Goal: Task Accomplishment & Management: Manage account settings

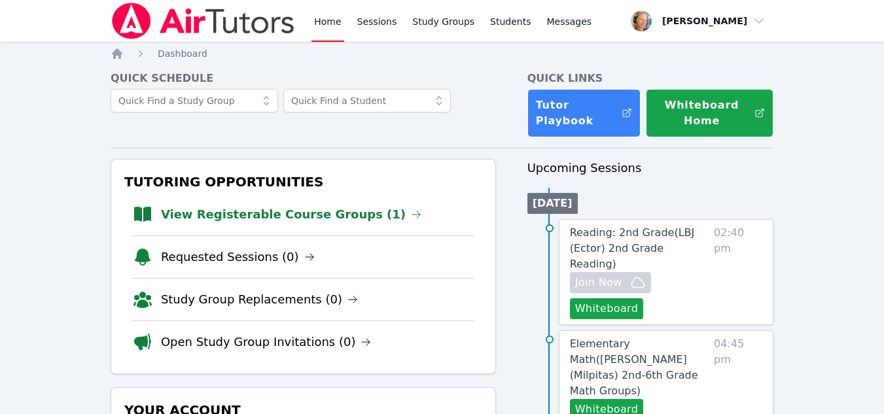
click at [247, 219] on link "View Registerable Course Groups (1)" at bounding box center [291, 214] width 260 height 18
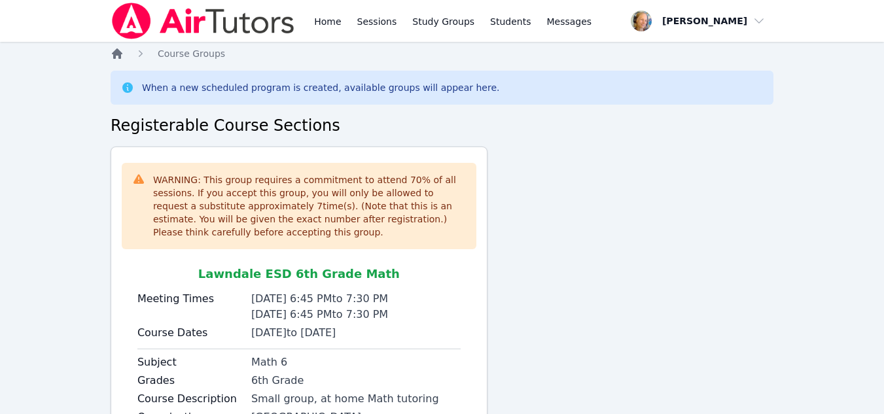
click at [120, 56] on icon "Breadcrumb" at bounding box center [117, 53] width 13 height 13
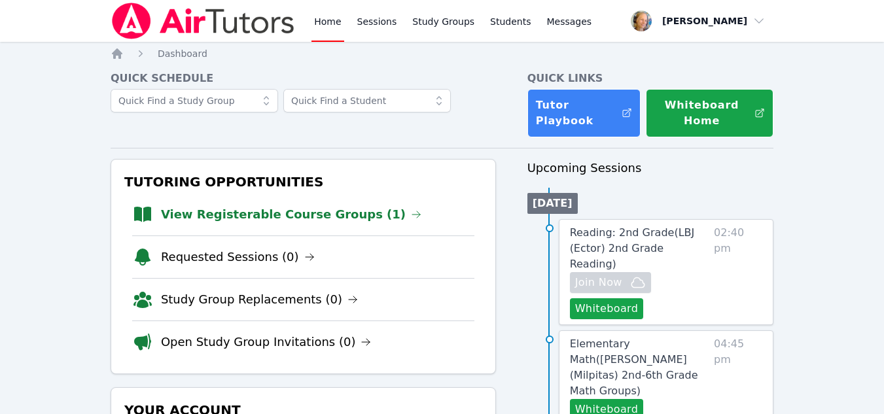
click at [332, 213] on link "View Registerable Course Groups (1)" at bounding box center [291, 214] width 260 height 18
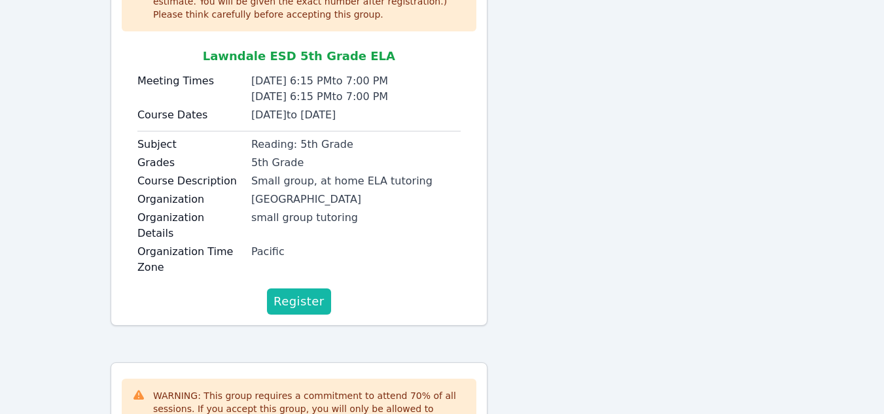
scroll to position [262, 0]
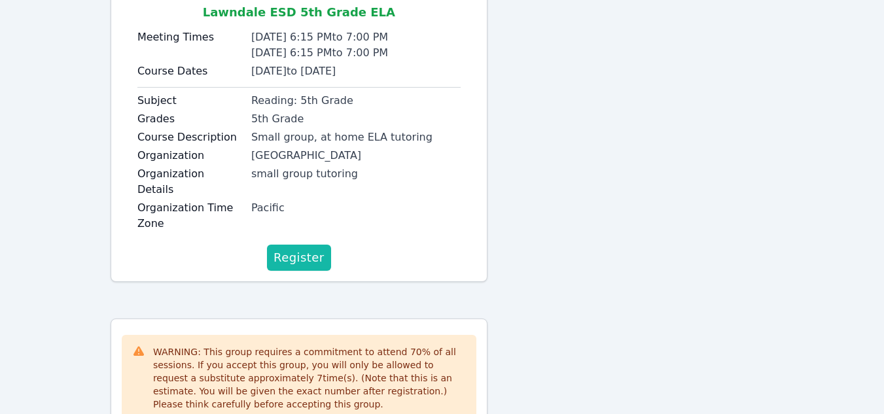
click at [291, 251] on button "Register" at bounding box center [299, 258] width 64 height 26
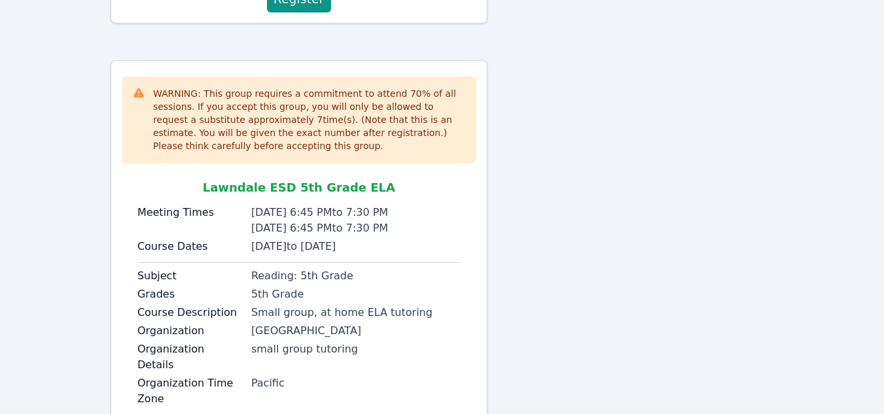
scroll to position [684, 0]
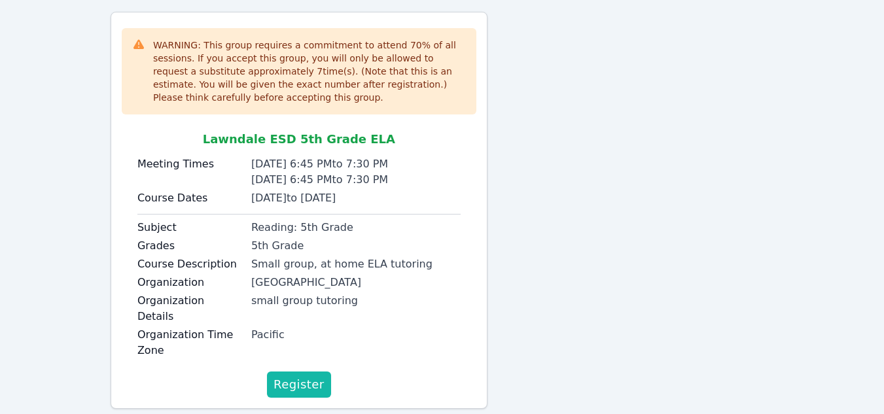
click at [294, 376] on span "Register" at bounding box center [299, 385] width 51 height 18
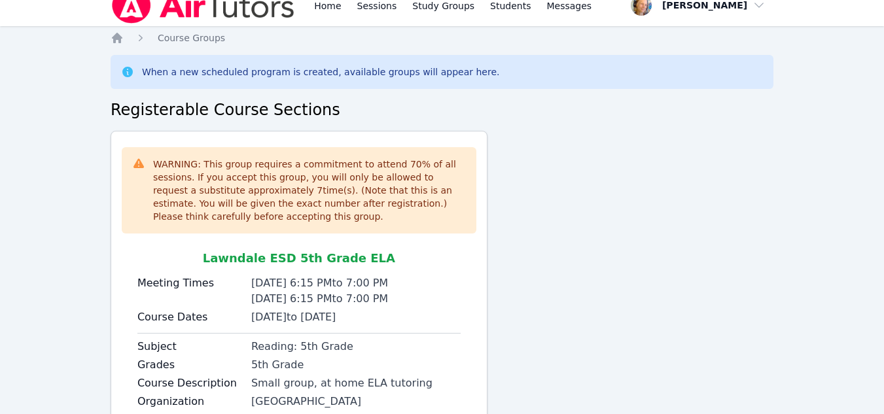
scroll to position [0, 0]
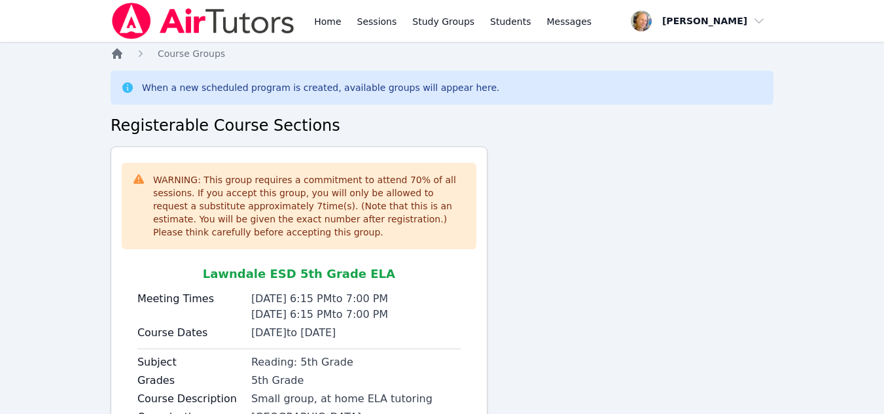
click at [116, 57] on icon "Breadcrumb" at bounding box center [117, 53] width 13 height 13
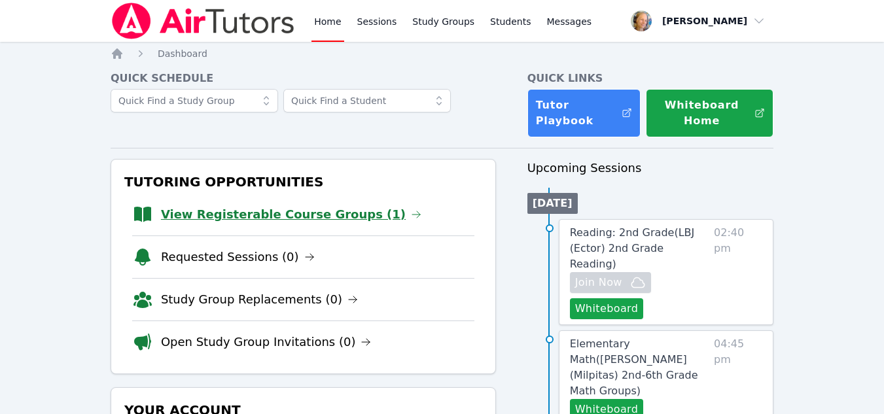
click at [324, 213] on link "View Registerable Course Groups (1)" at bounding box center [291, 214] width 260 height 18
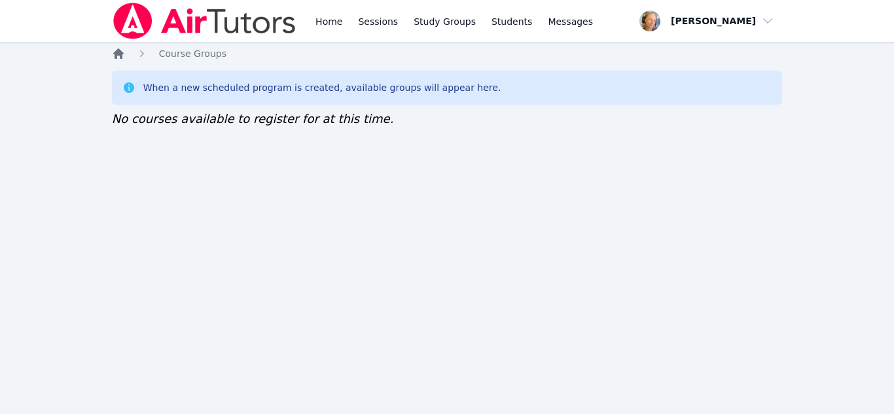
click at [121, 50] on icon "Breadcrumb" at bounding box center [118, 53] width 13 height 13
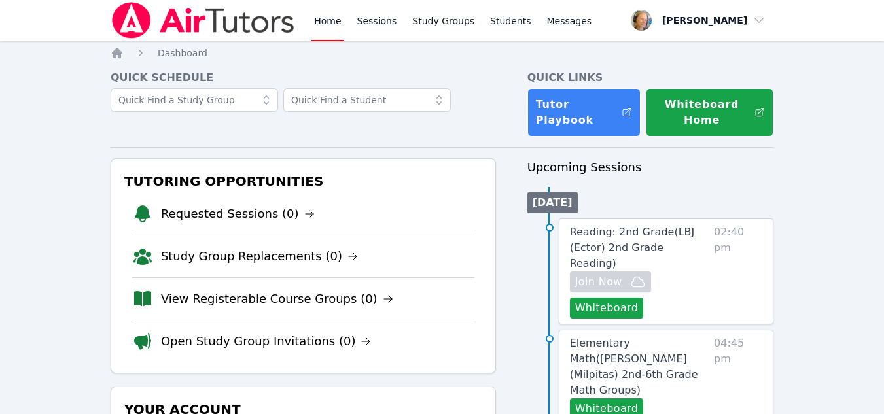
scroll to position [71, 0]
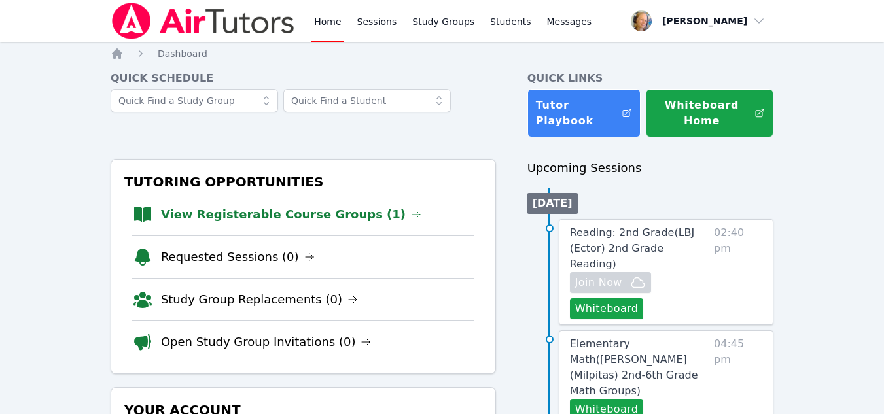
click at [276, 215] on link "View Registerable Course Groups (1)" at bounding box center [291, 214] width 260 height 18
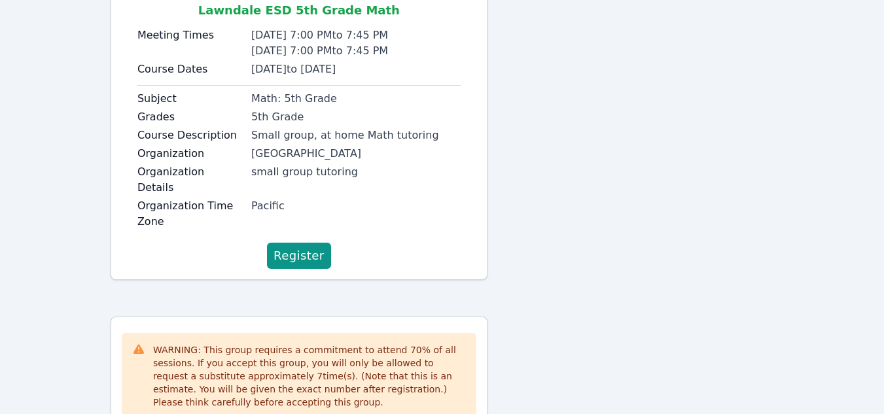
scroll to position [241, 0]
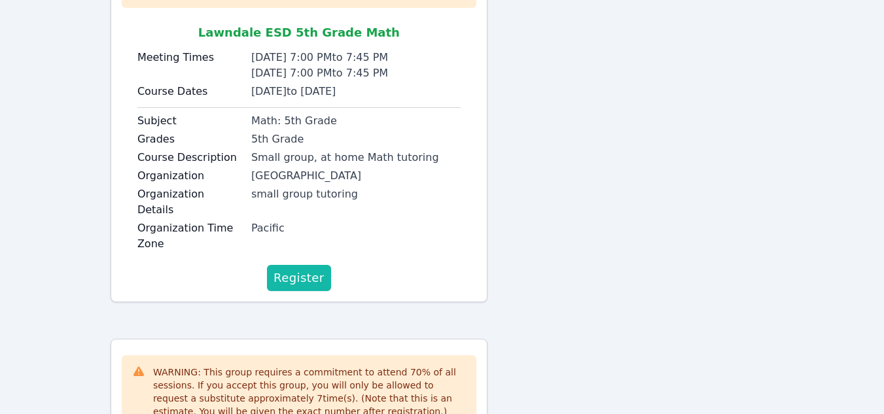
click at [301, 269] on span "Register" at bounding box center [299, 278] width 51 height 18
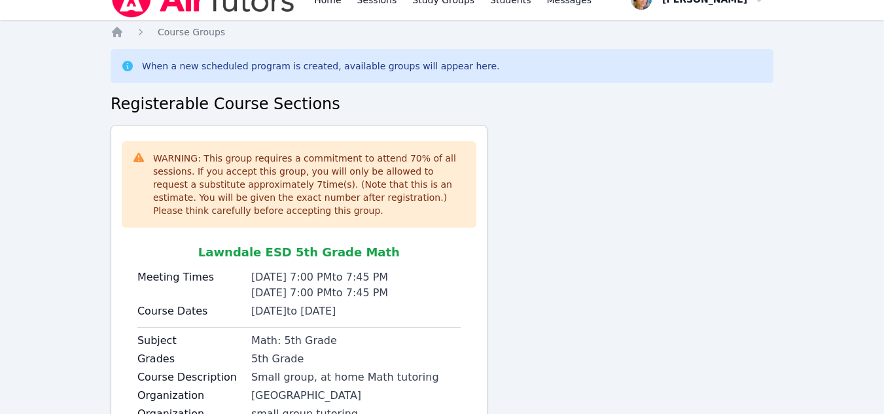
scroll to position [0, 0]
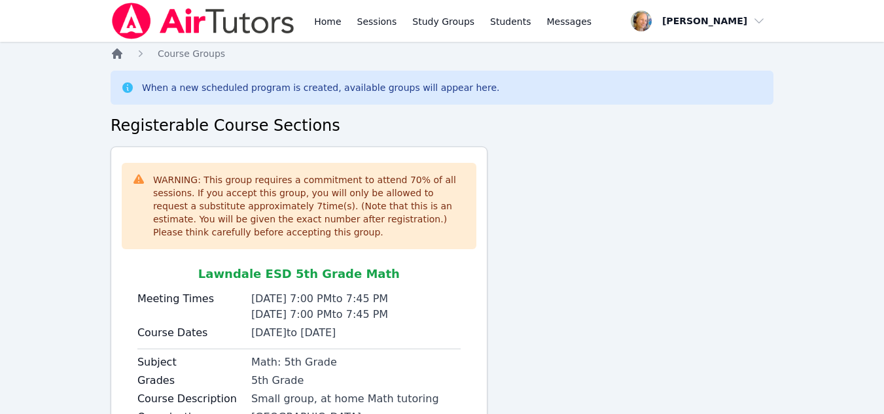
click at [113, 58] on icon "Breadcrumb" at bounding box center [117, 53] width 13 height 13
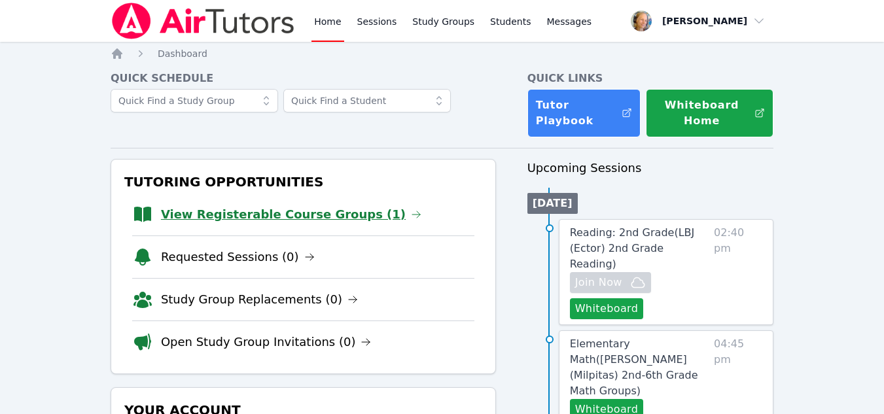
click at [272, 213] on link "View Registerable Course Groups (1)" at bounding box center [291, 214] width 260 height 18
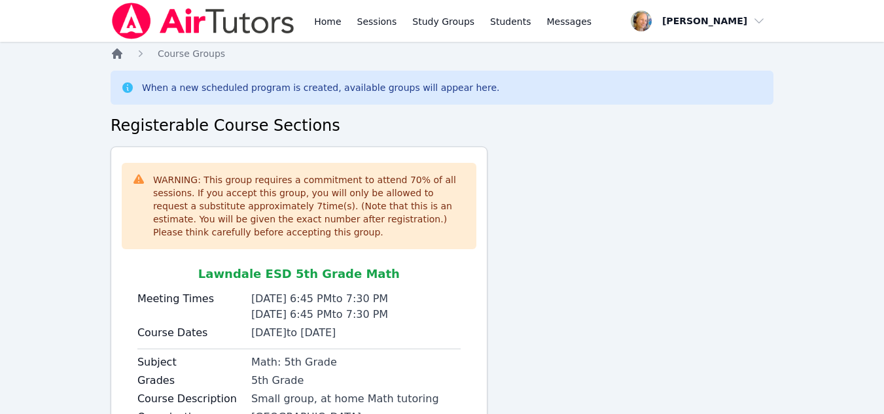
click at [120, 54] on icon "Breadcrumb" at bounding box center [117, 53] width 10 height 10
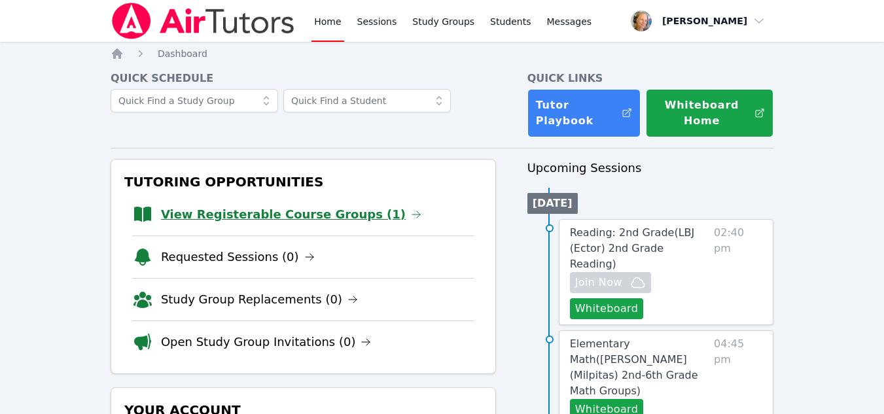
click at [321, 215] on link "View Registerable Course Groups (1)" at bounding box center [291, 214] width 260 height 18
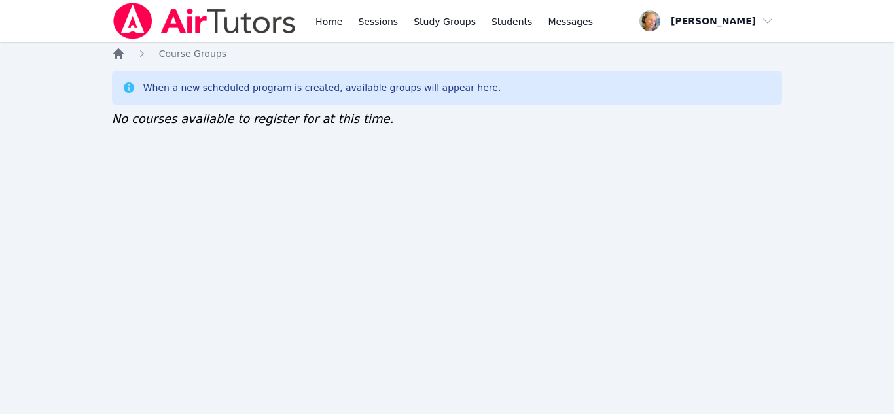
click at [118, 51] on icon "Breadcrumb" at bounding box center [118, 53] width 10 height 10
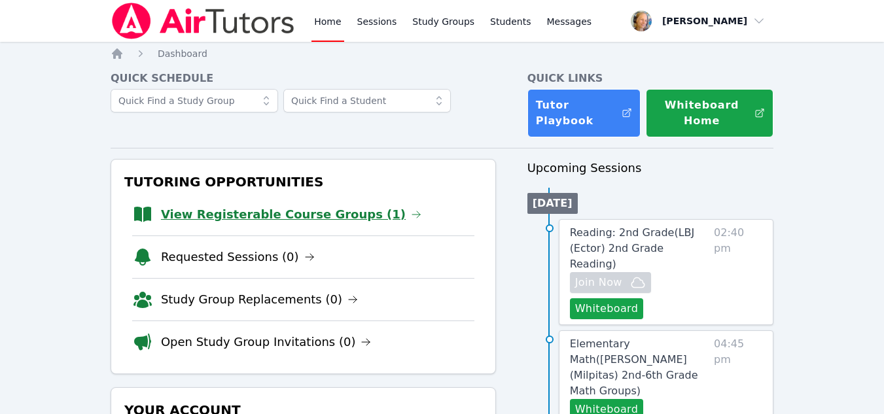
click at [232, 216] on link "View Registerable Course Groups (1)" at bounding box center [291, 214] width 260 height 18
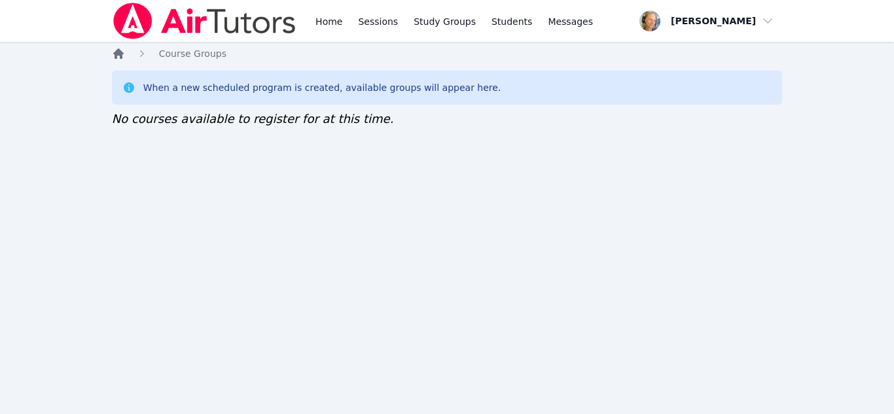
click at [115, 53] on icon "Breadcrumb" at bounding box center [118, 53] width 10 height 10
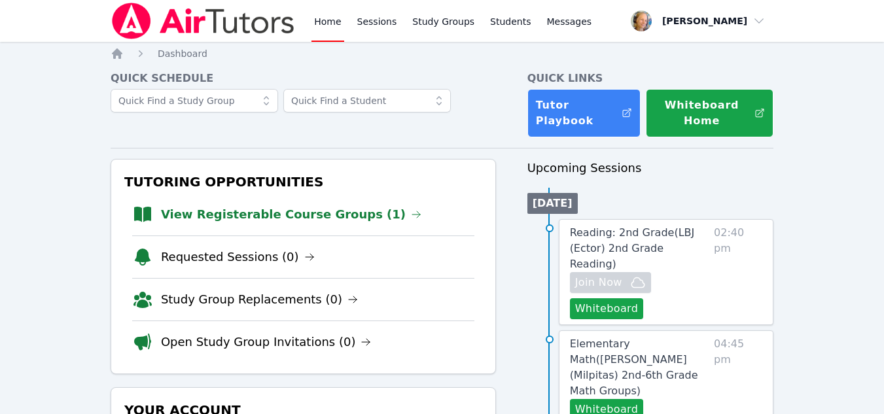
click at [312, 217] on link "View Registerable Course Groups (1)" at bounding box center [291, 214] width 260 height 18
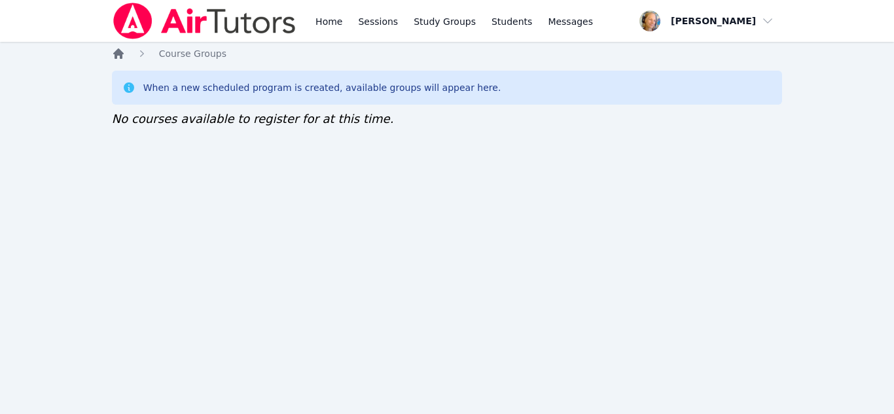
click at [121, 52] on icon "Breadcrumb" at bounding box center [118, 53] width 10 height 10
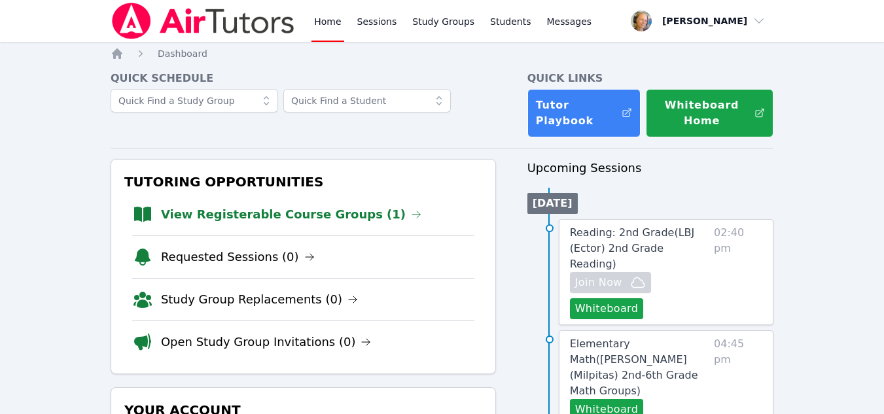
click at [215, 214] on link "View Registerable Course Groups (1)" at bounding box center [291, 214] width 260 height 18
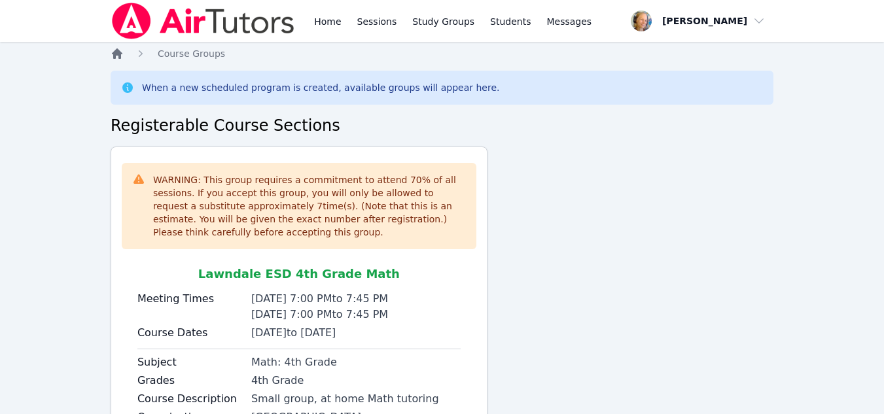
click at [117, 54] on icon "Breadcrumb" at bounding box center [117, 53] width 10 height 10
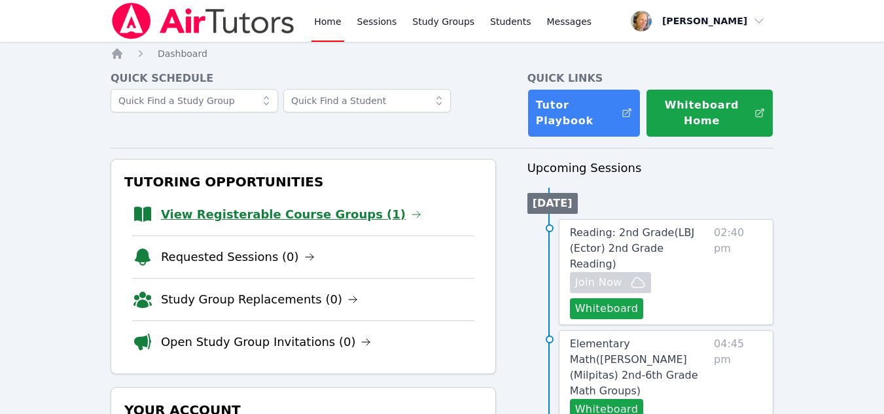
click at [315, 211] on link "View Registerable Course Groups (1)" at bounding box center [291, 214] width 260 height 18
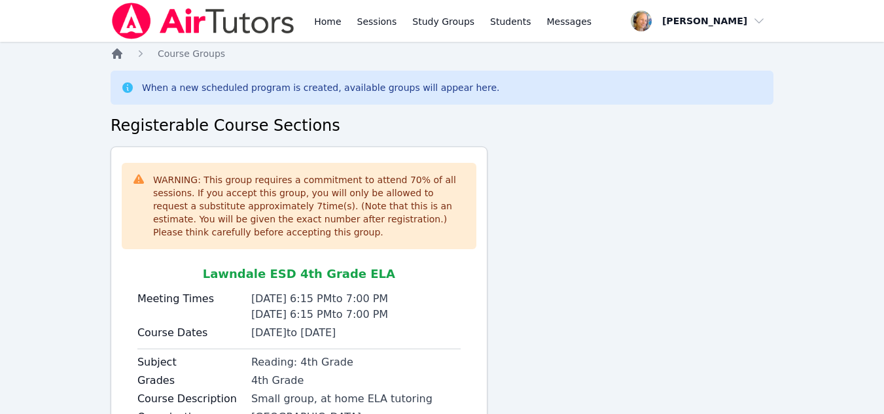
click at [118, 52] on icon "Breadcrumb" at bounding box center [117, 53] width 10 height 10
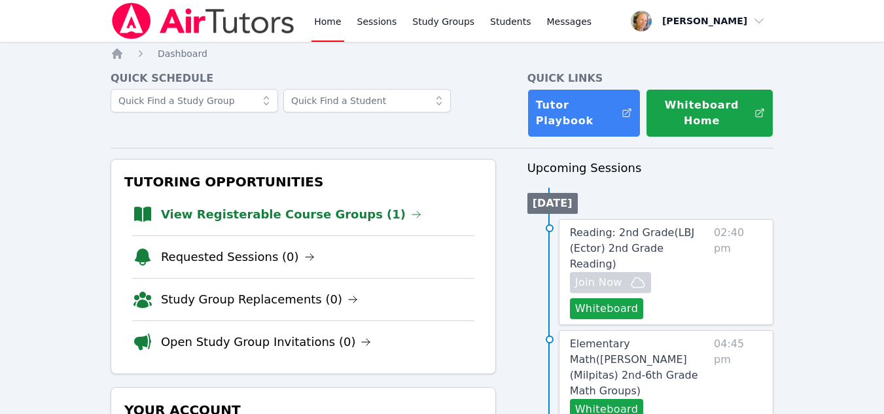
click at [312, 213] on link "View Registerable Course Groups (1)" at bounding box center [291, 214] width 260 height 18
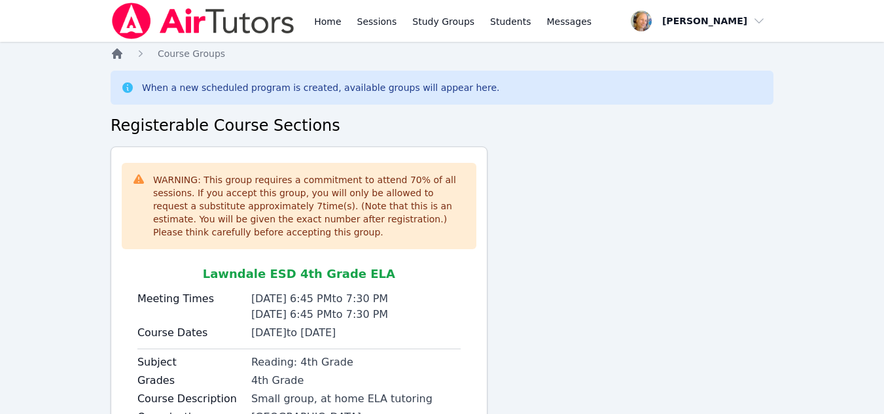
click at [113, 57] on icon "Breadcrumb" at bounding box center [117, 53] width 10 height 10
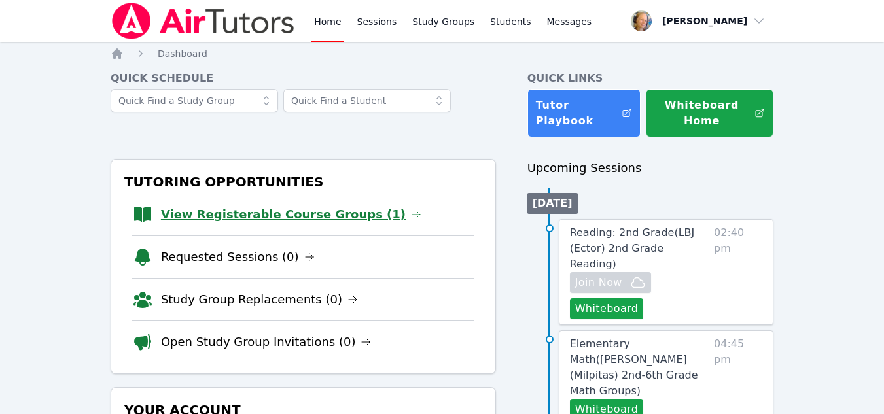
click at [327, 207] on link "View Registerable Course Groups (1)" at bounding box center [291, 214] width 260 height 18
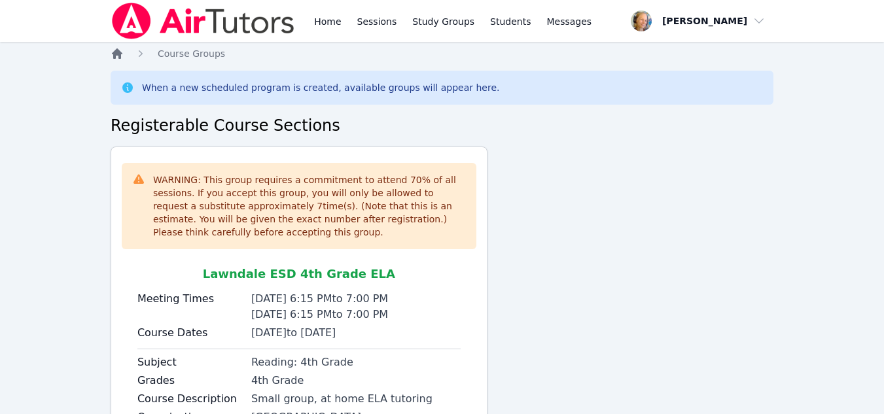
click at [116, 55] on icon "Breadcrumb" at bounding box center [117, 53] width 10 height 10
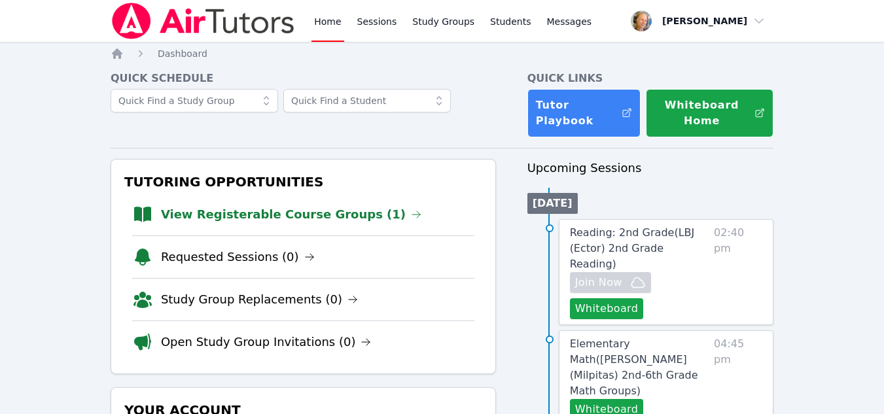
click at [222, 209] on link "View Registerable Course Groups (1)" at bounding box center [291, 214] width 260 height 18
click at [317, 216] on link "View Registerable Course Groups (1)" at bounding box center [291, 214] width 260 height 18
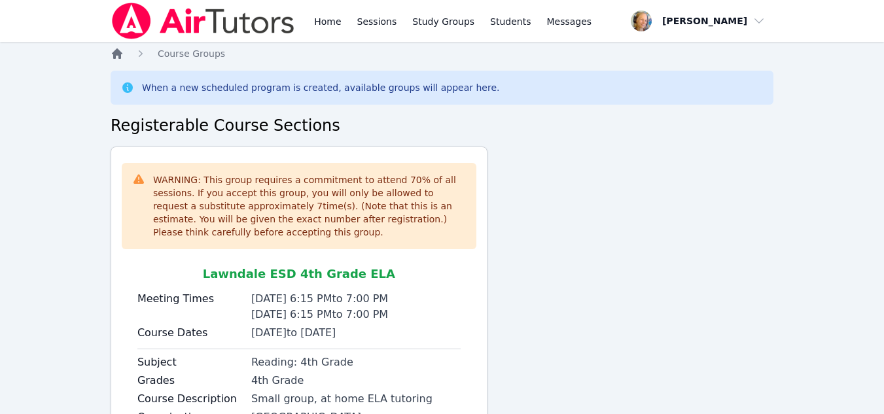
click at [113, 57] on icon "Breadcrumb" at bounding box center [117, 53] width 10 height 10
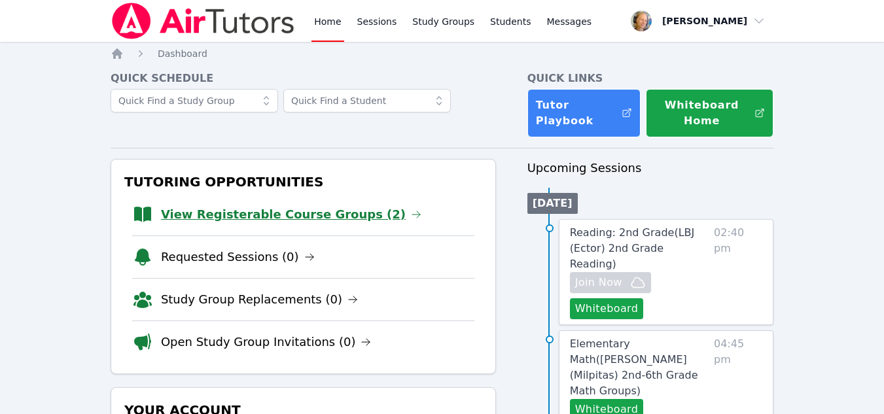
click at [234, 219] on link "View Registerable Course Groups (2)" at bounding box center [291, 214] width 260 height 18
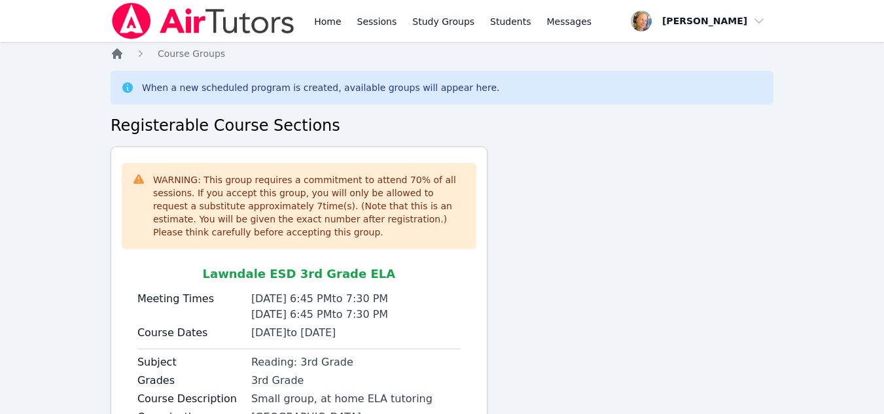
click at [118, 50] on icon "Breadcrumb" at bounding box center [117, 53] width 10 height 10
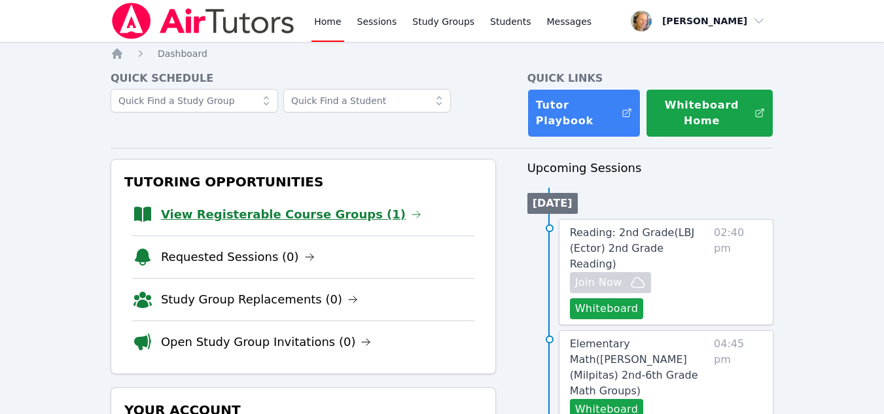
click at [222, 216] on link "View Registerable Course Groups (1)" at bounding box center [291, 214] width 260 height 18
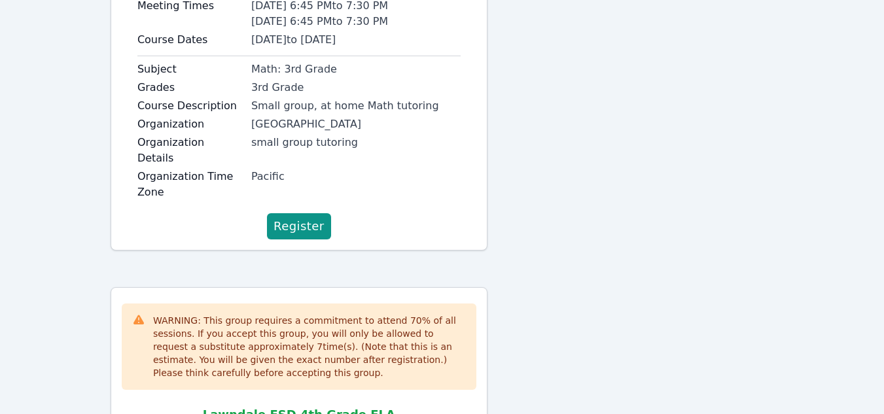
scroll to position [1823, 0]
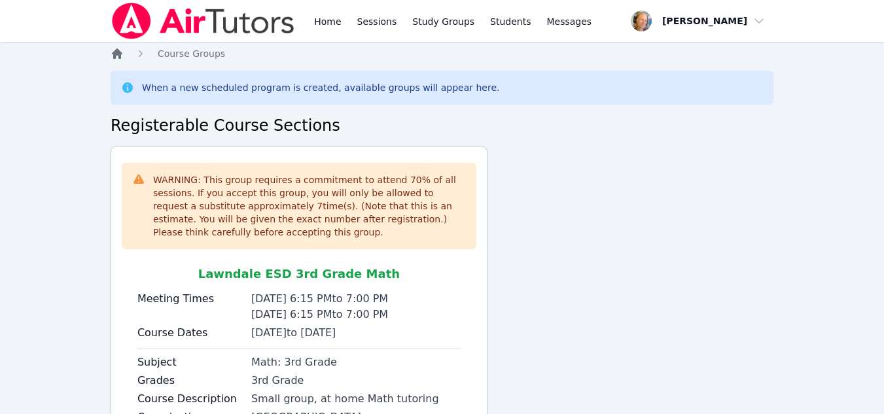
click at [114, 54] on icon "Breadcrumb" at bounding box center [117, 53] width 10 height 10
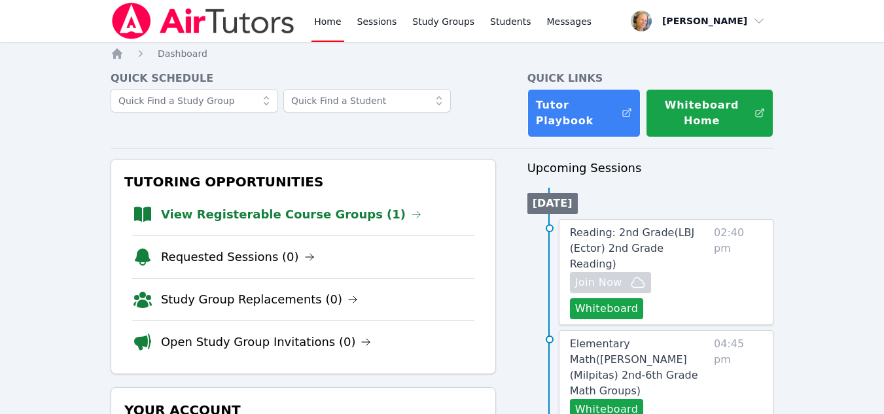
click at [328, 215] on link "View Registerable Course Groups (1)" at bounding box center [291, 214] width 260 height 18
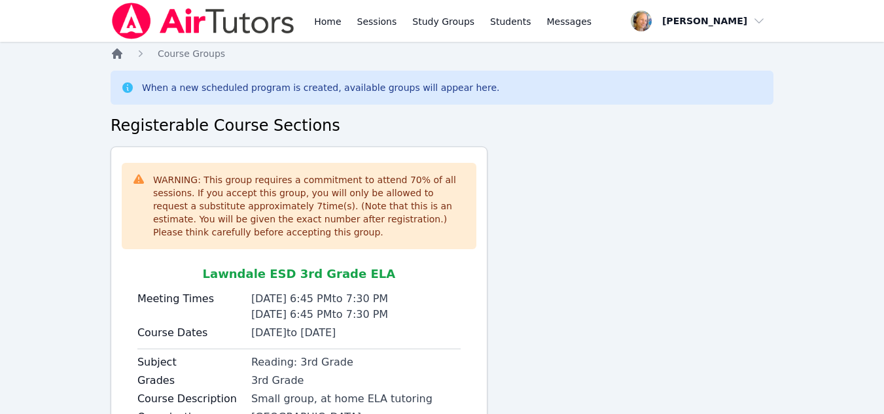
click at [121, 52] on icon "Breadcrumb" at bounding box center [117, 53] width 13 height 13
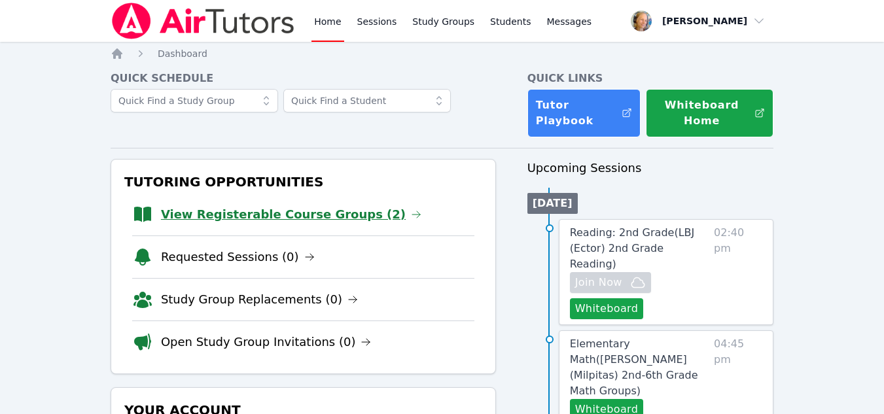
click at [333, 215] on link "View Registerable Course Groups (2)" at bounding box center [291, 214] width 260 height 18
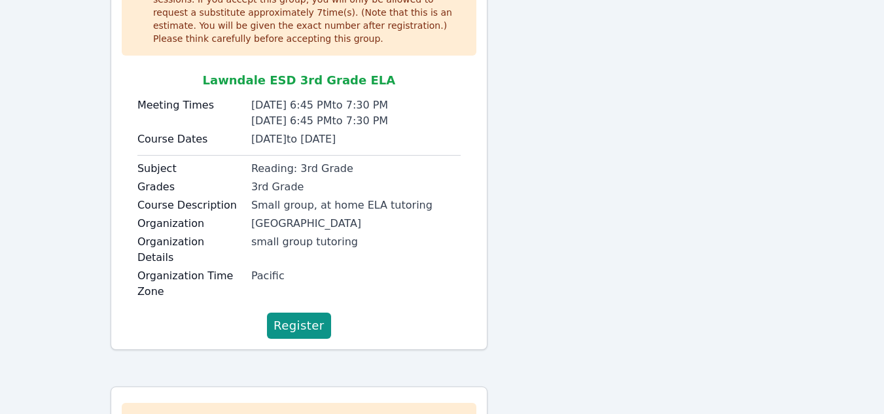
scroll to position [5, 0]
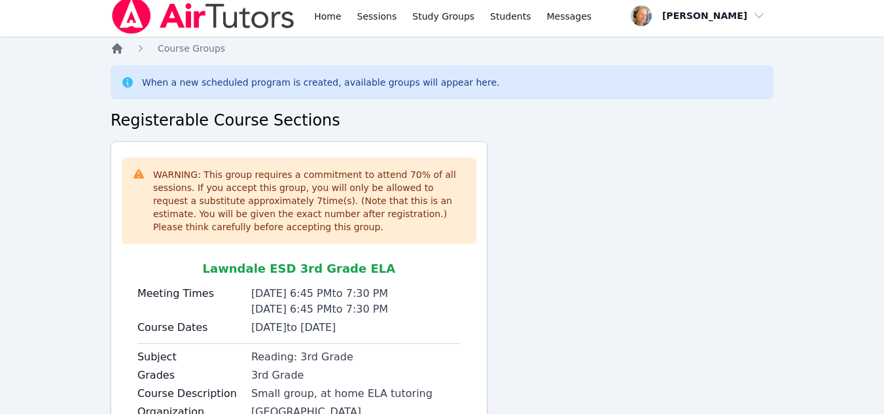
click at [122, 48] on icon "Breadcrumb" at bounding box center [117, 48] width 10 height 10
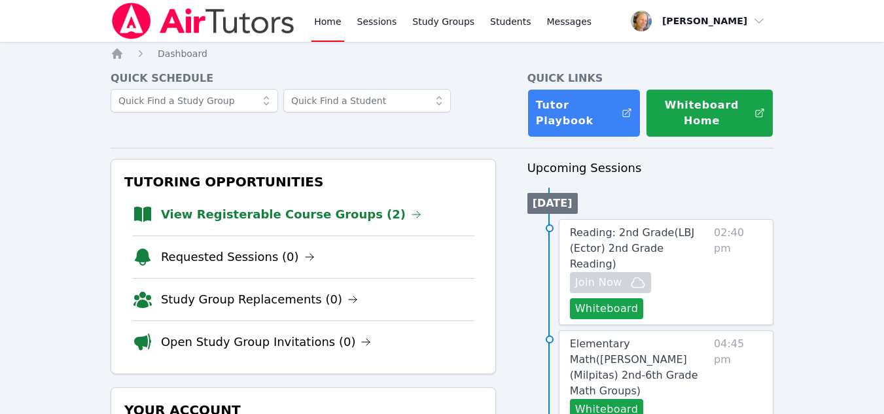
click at [293, 213] on link "View Registerable Course Groups (2)" at bounding box center [291, 214] width 260 height 18
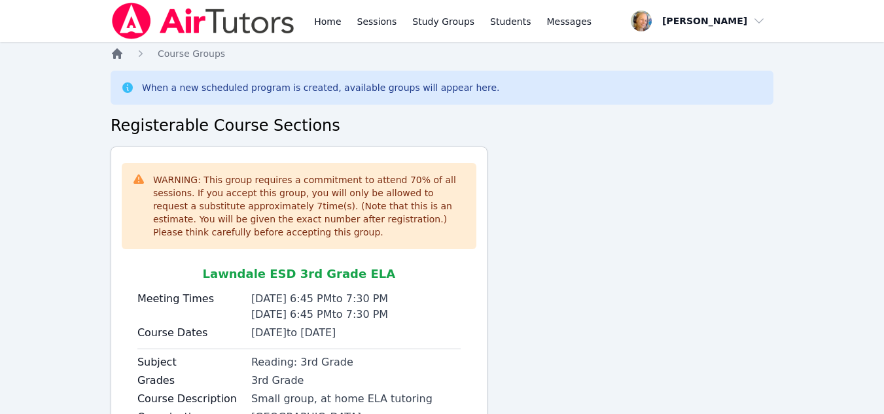
click at [116, 53] on icon "Breadcrumb" at bounding box center [117, 53] width 10 height 10
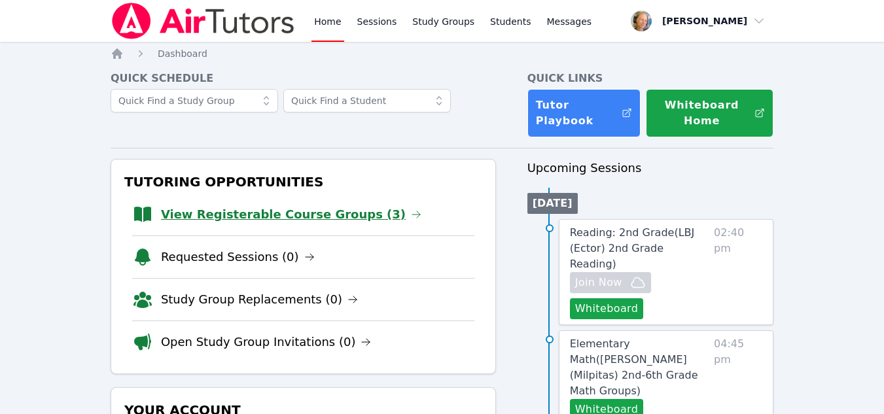
click at [247, 219] on link "View Registerable Course Groups (3)" at bounding box center [291, 214] width 260 height 18
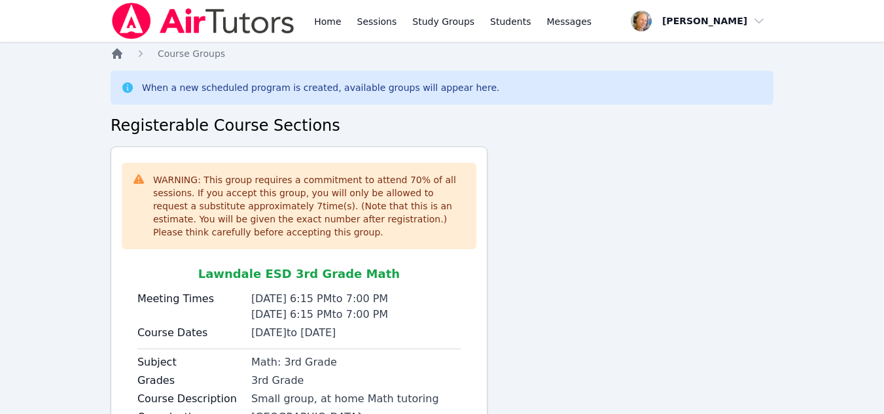
click at [116, 54] on icon "Breadcrumb" at bounding box center [117, 53] width 10 height 10
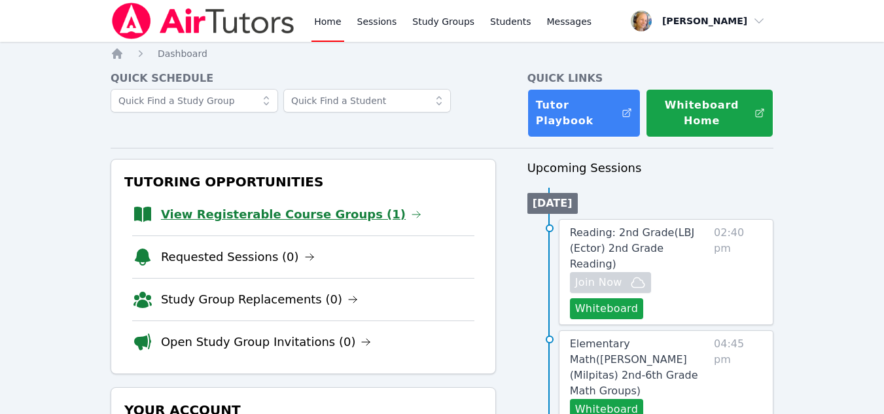
click at [249, 217] on link "View Registerable Course Groups (1)" at bounding box center [291, 214] width 260 height 18
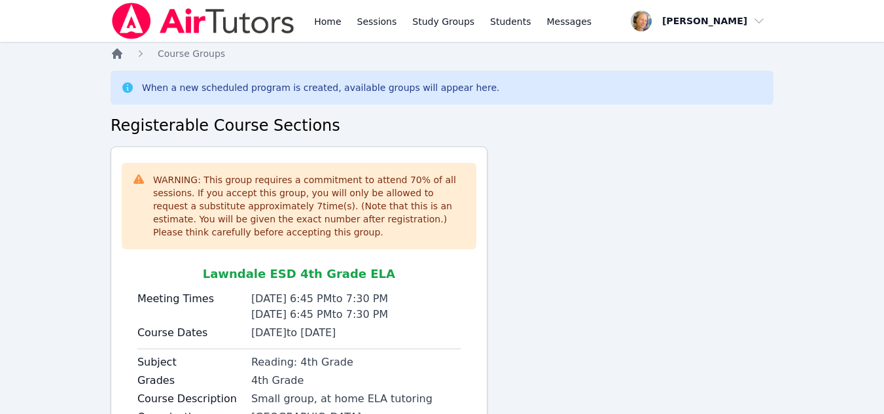
click at [113, 52] on icon "Breadcrumb" at bounding box center [117, 53] width 13 height 13
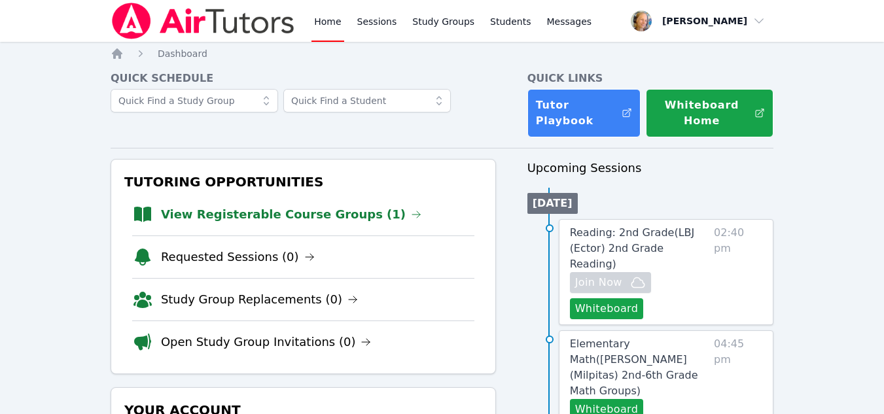
click at [253, 215] on link "View Registerable Course Groups (1)" at bounding box center [291, 214] width 260 height 18
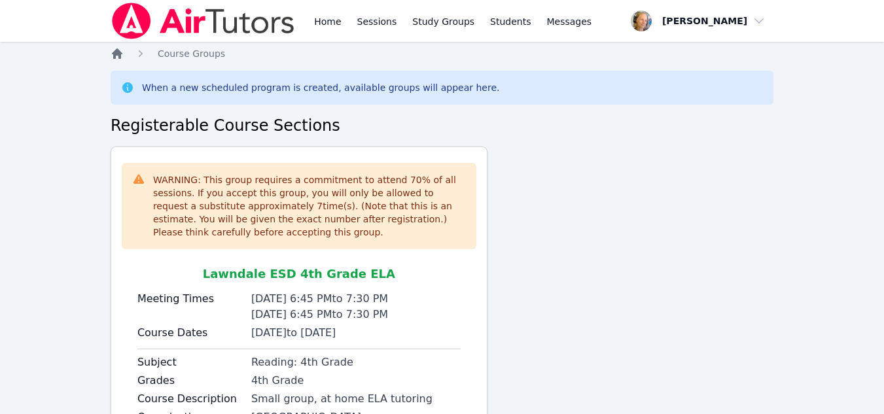
click at [115, 58] on icon "Breadcrumb" at bounding box center [117, 53] width 10 height 10
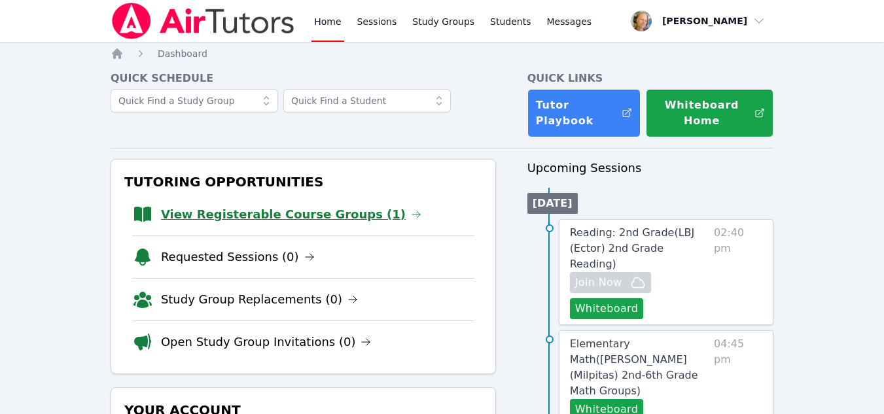
click at [274, 219] on link "View Registerable Course Groups (1)" at bounding box center [291, 214] width 260 height 18
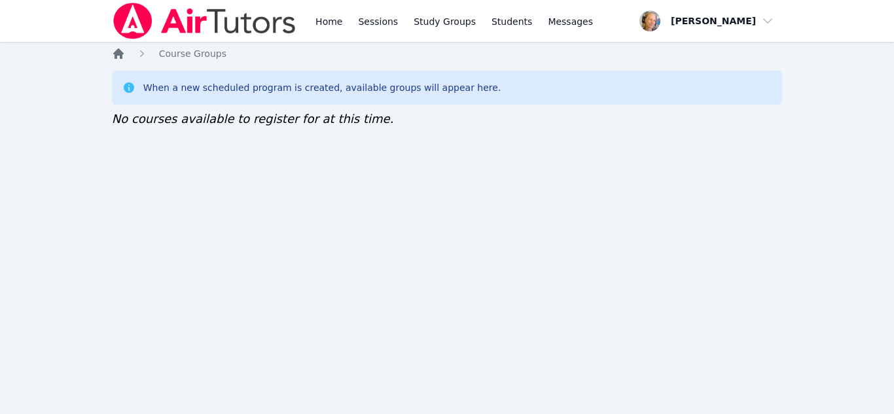
click at [118, 55] on icon "Breadcrumb" at bounding box center [118, 53] width 10 height 10
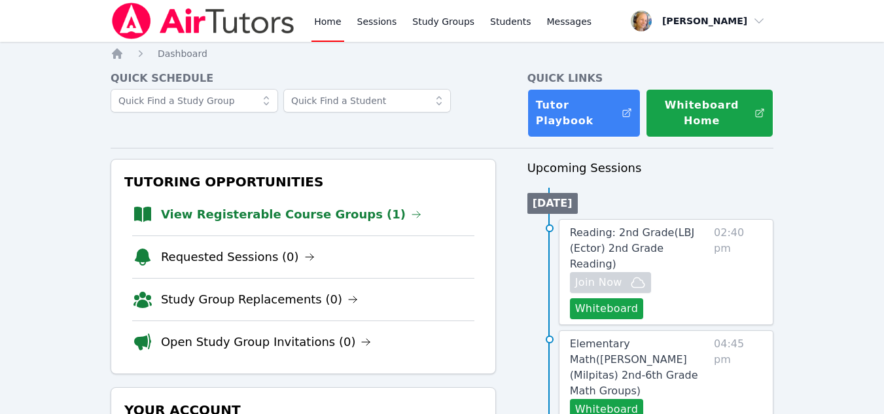
click at [179, 214] on link "View Registerable Course Groups (1)" at bounding box center [291, 214] width 260 height 18
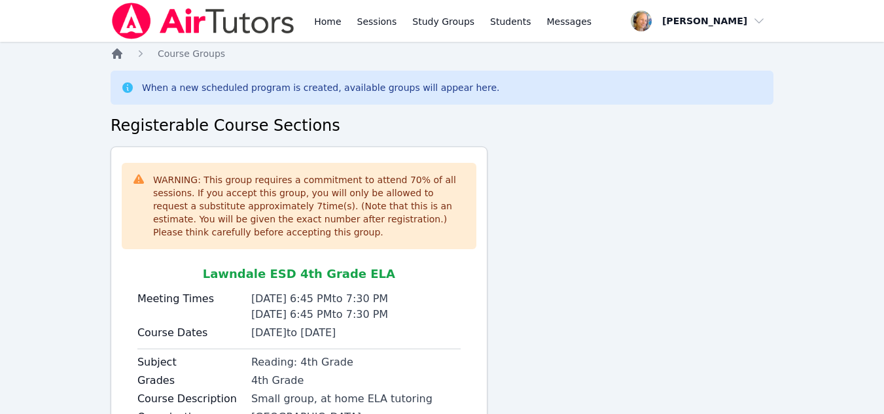
click at [117, 55] on icon "Breadcrumb" at bounding box center [117, 53] width 10 height 10
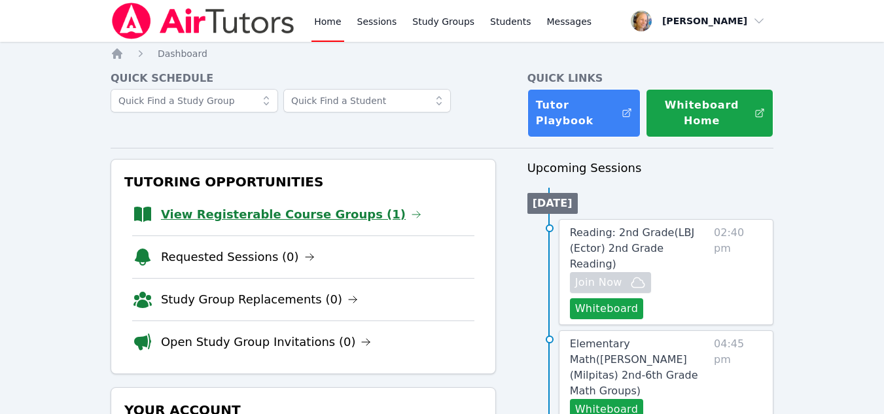
click at [339, 214] on link "View Registerable Course Groups (1)" at bounding box center [291, 214] width 260 height 18
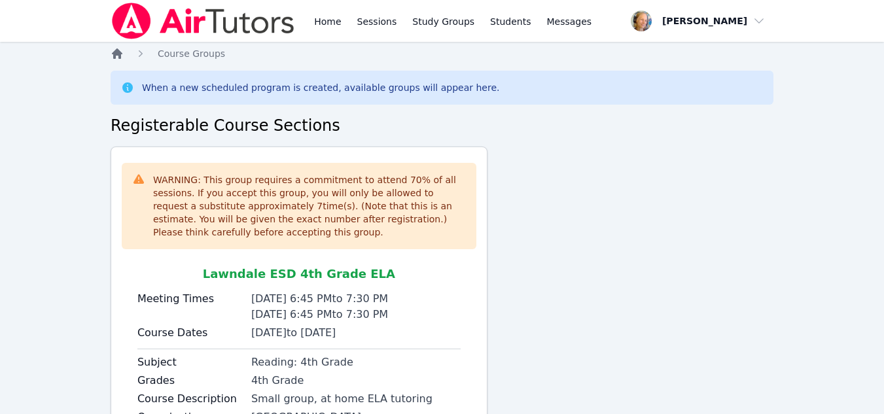
click at [120, 58] on icon "Breadcrumb" at bounding box center [117, 53] width 10 height 10
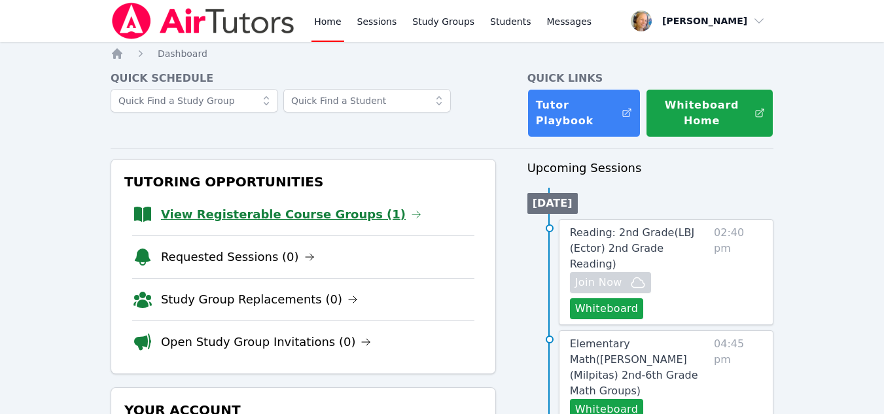
click at [315, 213] on link "View Registerable Course Groups (1)" at bounding box center [291, 214] width 260 height 18
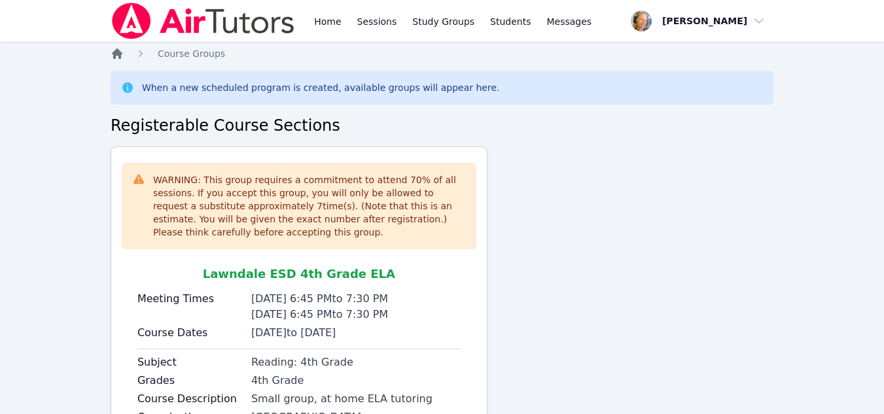
click at [115, 52] on icon "Breadcrumb" at bounding box center [117, 53] width 10 height 10
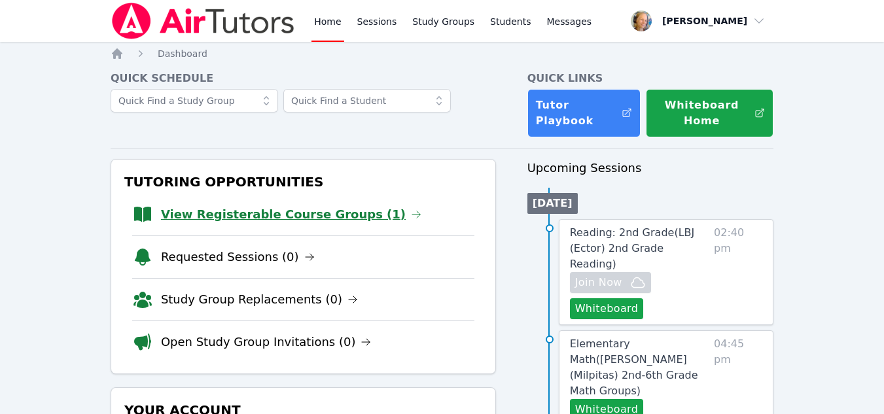
click at [308, 212] on link "View Registerable Course Groups (1)" at bounding box center [291, 214] width 260 height 18
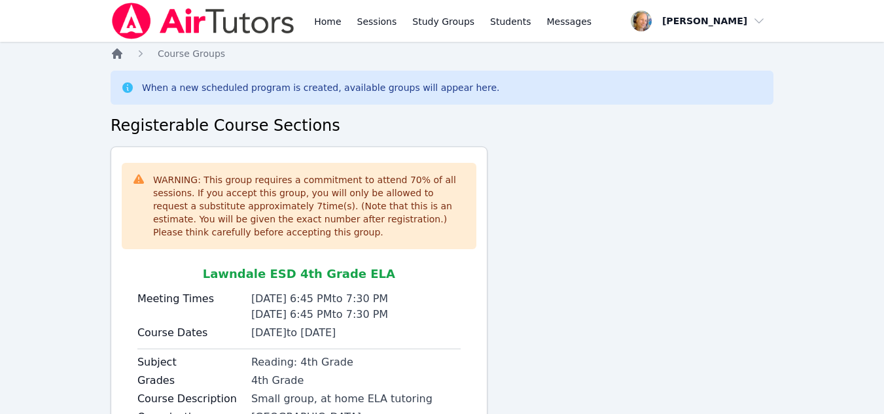
click at [120, 51] on icon "Breadcrumb" at bounding box center [117, 53] width 13 height 13
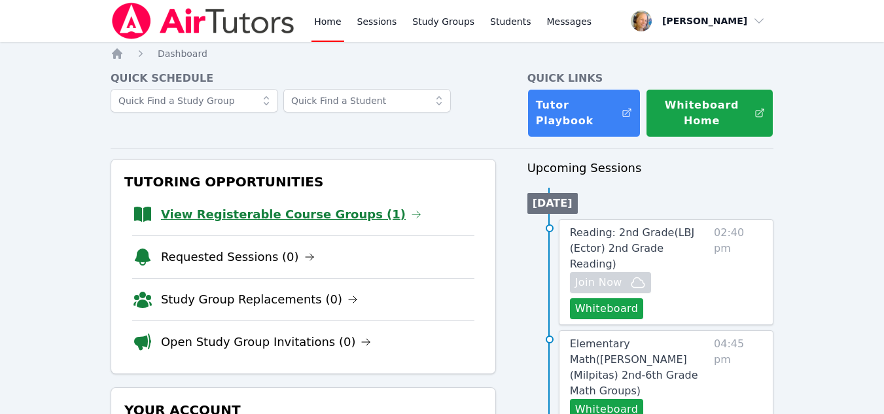
click at [219, 222] on link "View Registerable Course Groups (1)" at bounding box center [291, 214] width 260 height 18
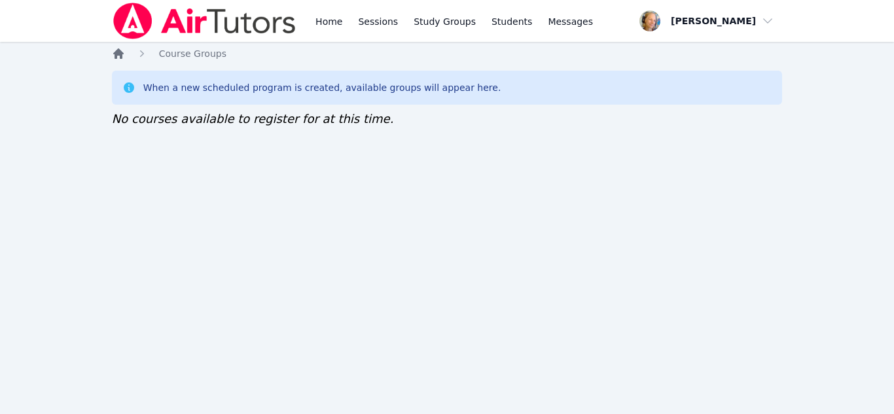
click at [118, 60] on icon "Breadcrumb" at bounding box center [118, 53] width 13 height 13
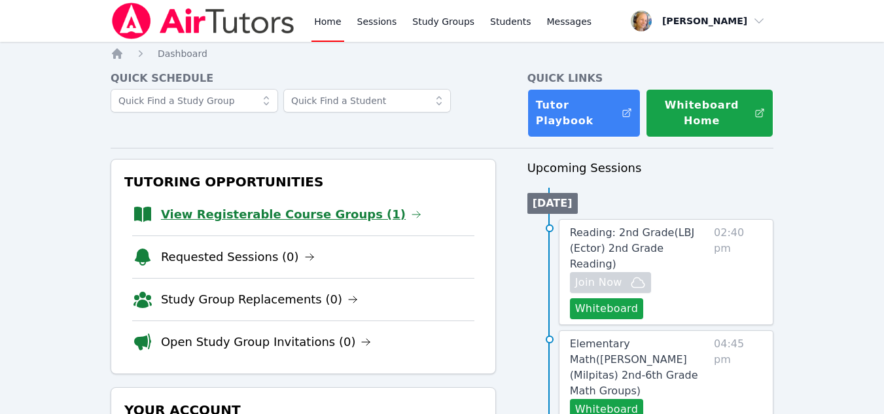
drag, startPoint x: 274, startPoint y: 225, endPoint x: 279, endPoint y: 218, distance: 8.9
click at [277, 222] on li "View Registerable Course Groups (1)" at bounding box center [303, 215] width 342 height 42
click at [280, 217] on link "View Registerable Course Groups (1)" at bounding box center [291, 214] width 260 height 18
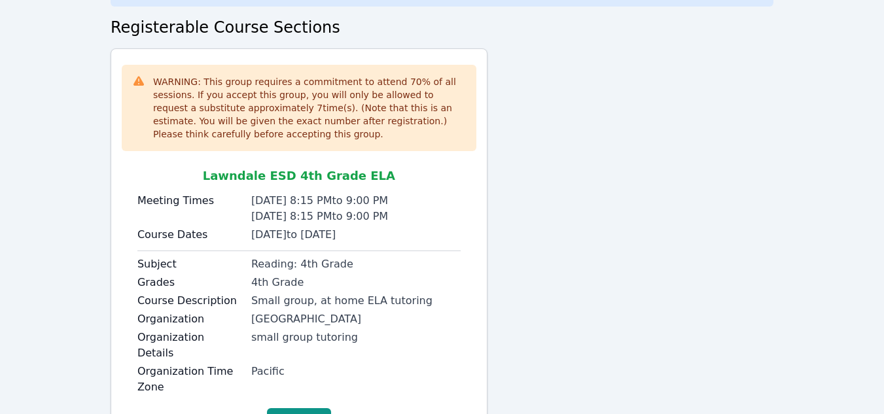
scroll to position [150, 0]
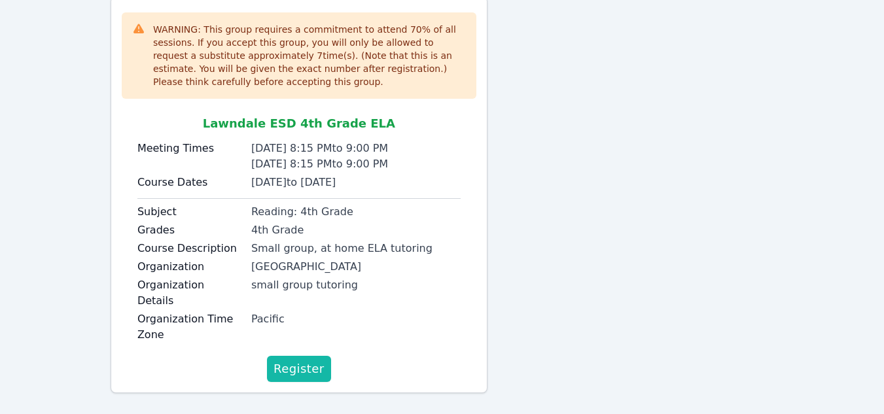
click at [312, 360] on span "Register" at bounding box center [299, 369] width 51 height 18
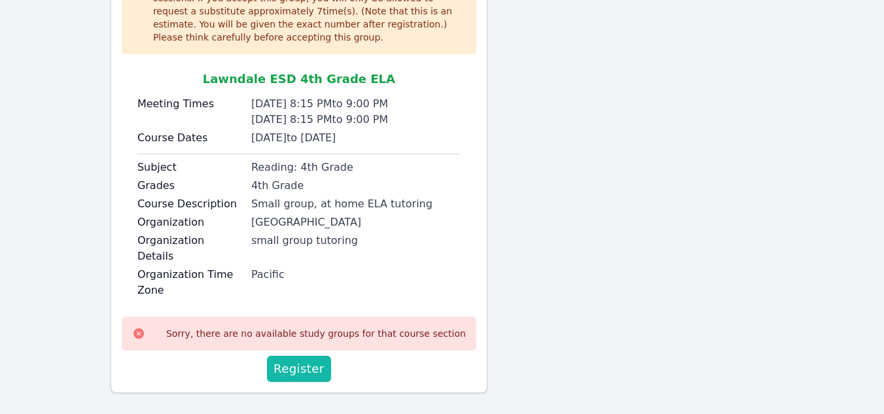
click at [318, 360] on span "Register" at bounding box center [299, 369] width 51 height 18
click at [321, 360] on span "Register" at bounding box center [299, 369] width 51 height 18
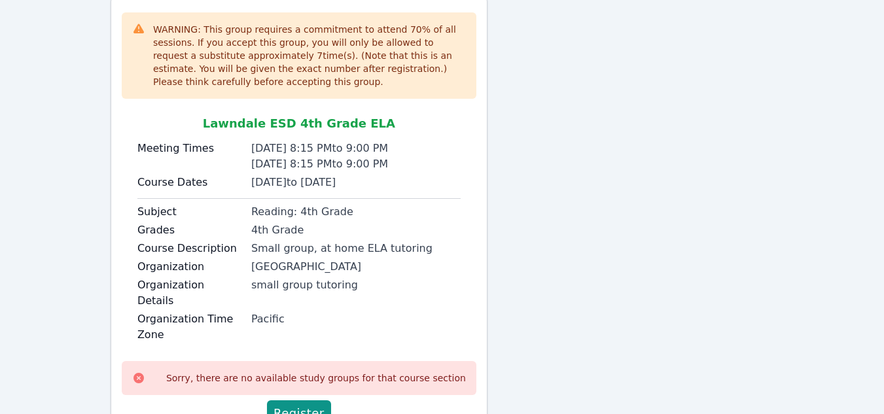
scroll to position [195, 0]
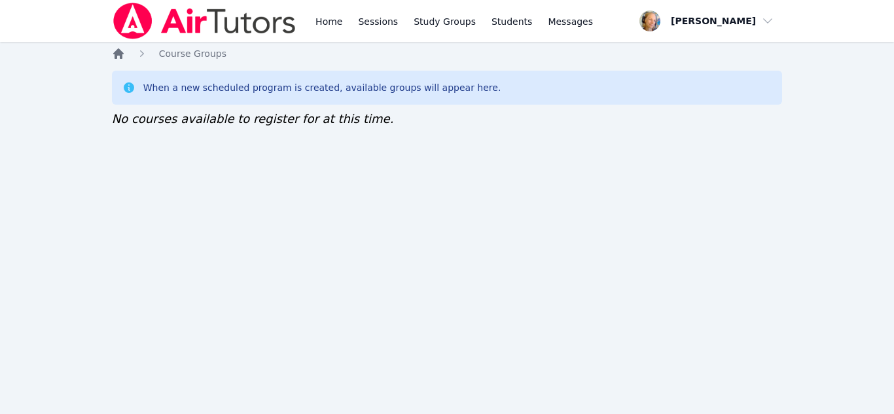
click at [119, 48] on icon "Breadcrumb" at bounding box center [118, 53] width 13 height 13
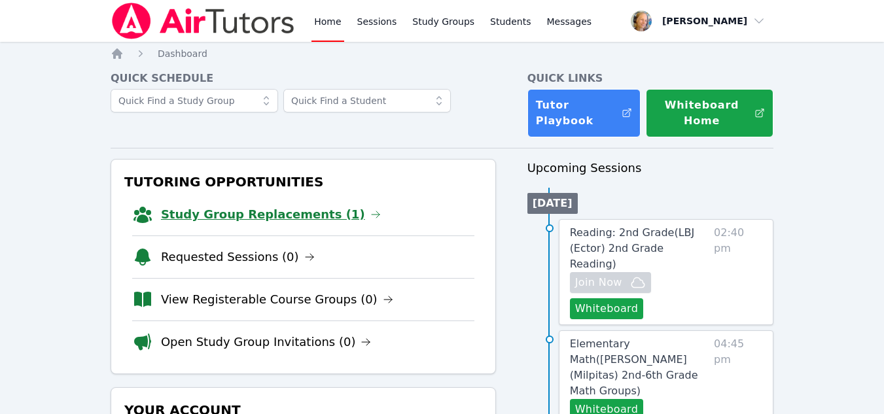
click at [318, 209] on link "Study Group Replacements (1)" at bounding box center [271, 214] width 220 height 18
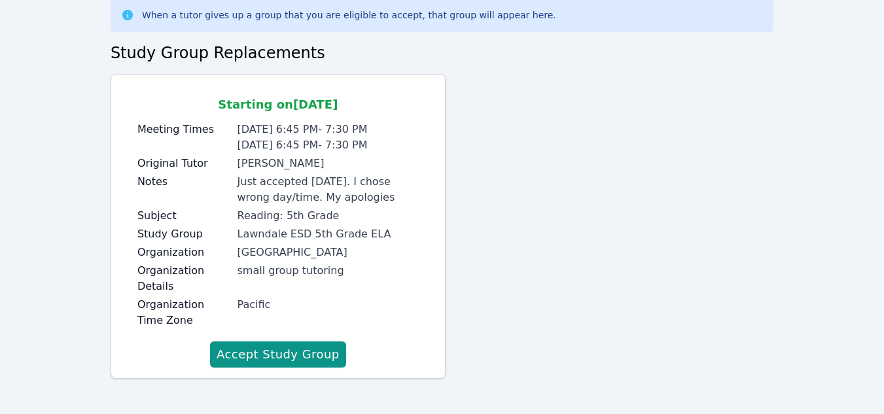
scroll to position [74, 0]
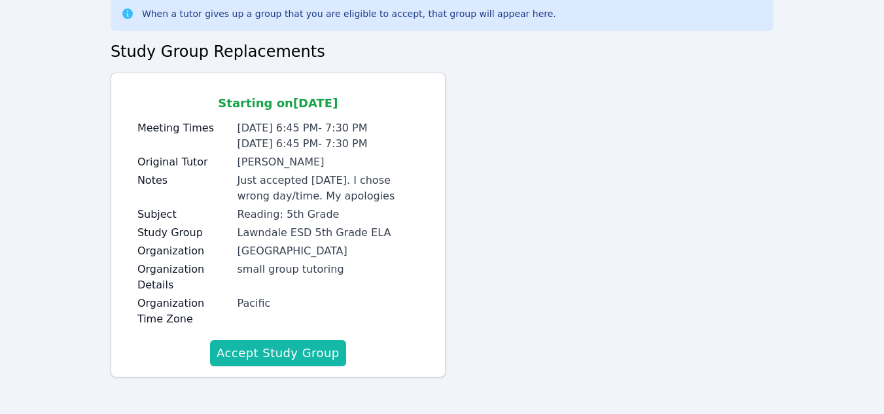
click at [310, 363] on button "Accept Study Group" at bounding box center [278, 353] width 136 height 26
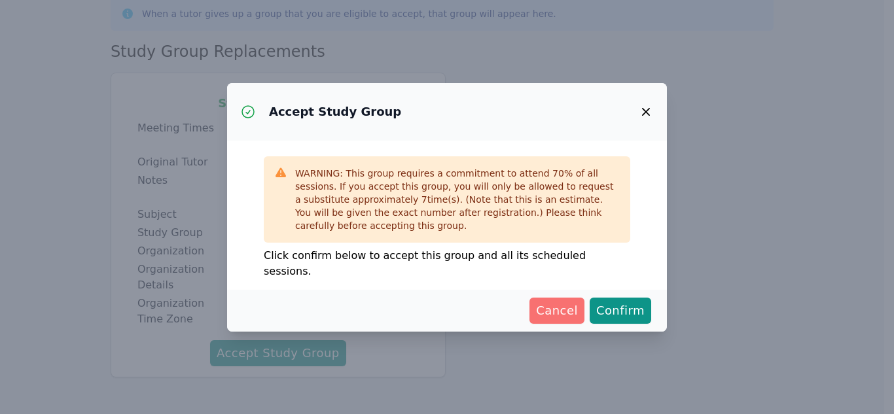
click at [540, 307] on button "Cancel" at bounding box center [556, 311] width 55 height 26
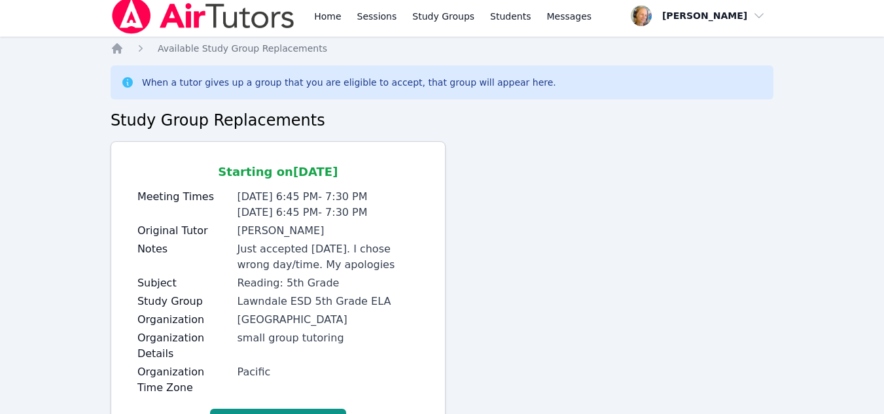
scroll to position [0, 0]
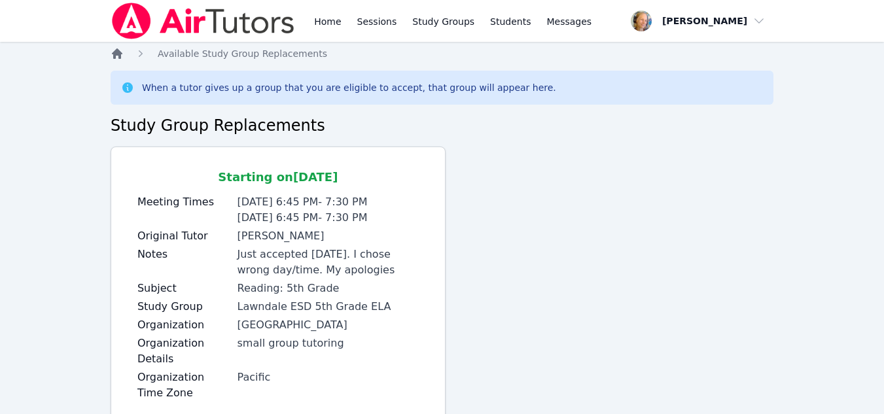
click at [120, 54] on icon "Breadcrumb" at bounding box center [117, 53] width 10 height 10
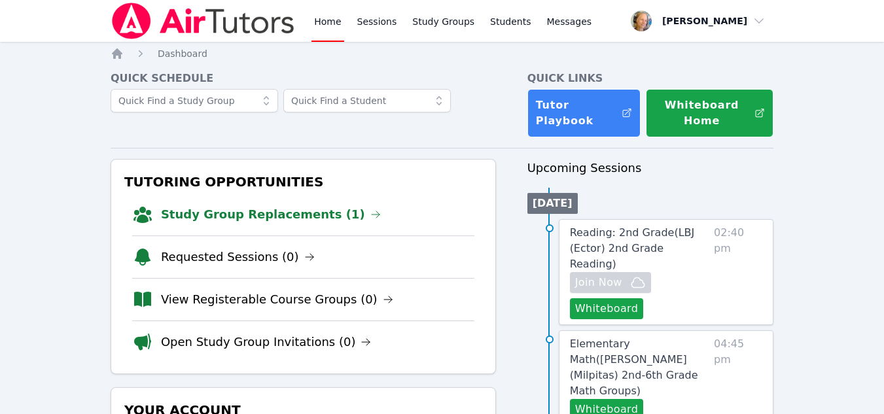
click at [322, 214] on link "Study Group Replacements (1)" at bounding box center [271, 214] width 220 height 18
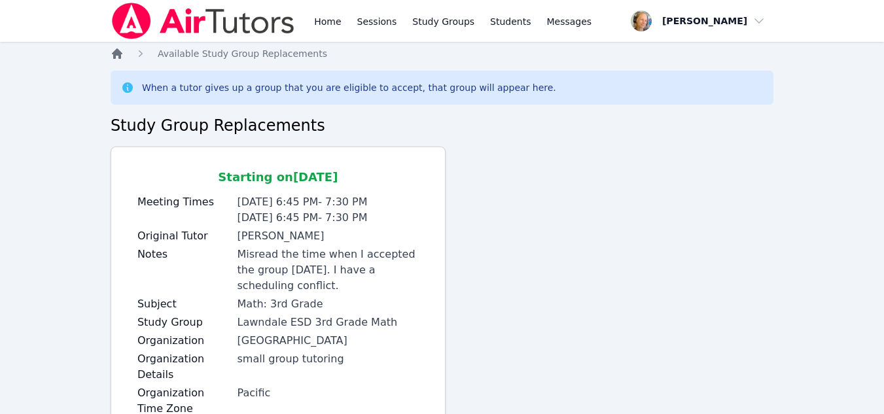
click at [116, 56] on icon "Breadcrumb" at bounding box center [117, 53] width 13 height 13
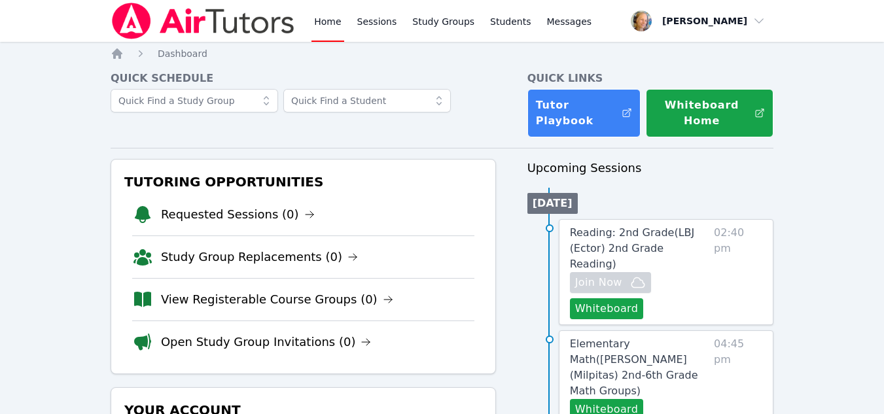
click at [281, 306] on link "View Registerable Course Groups (0)" at bounding box center [277, 300] width 232 height 18
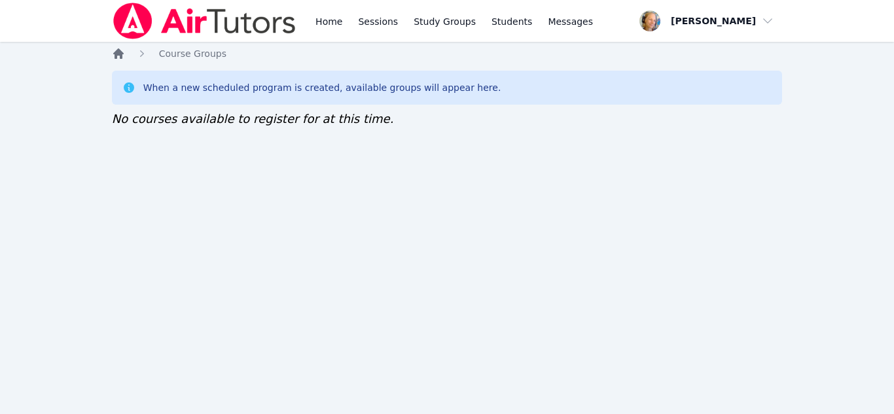
click at [116, 48] on div "Home Sessions Study Groups Students Messages Open user menu Marie Steinberg Ope…" at bounding box center [447, 207] width 894 height 414
click at [116, 50] on icon "Breadcrumb" at bounding box center [118, 53] width 10 height 10
